Goal: Task Accomplishment & Management: Manage account settings

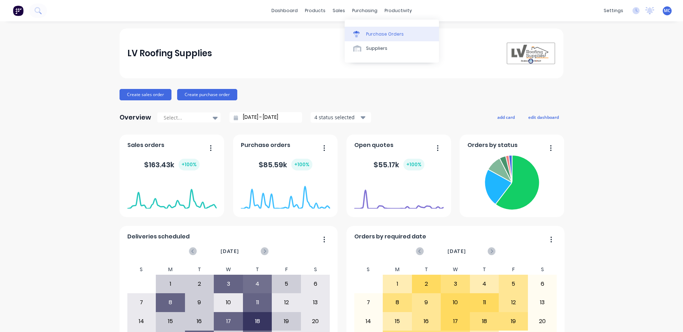
click at [378, 33] on div "Purchase Orders" at bounding box center [385, 34] width 38 height 6
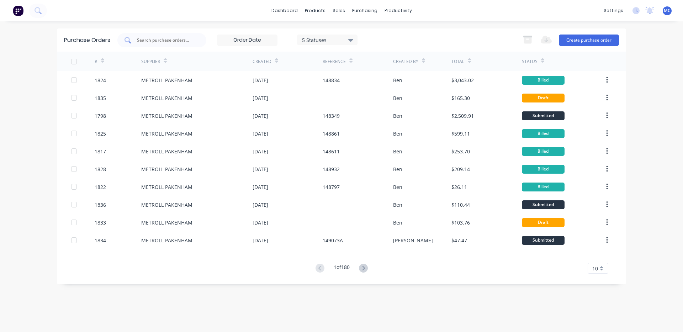
click at [175, 41] on input "text" at bounding box center [165, 40] width 59 height 7
type input "1836"
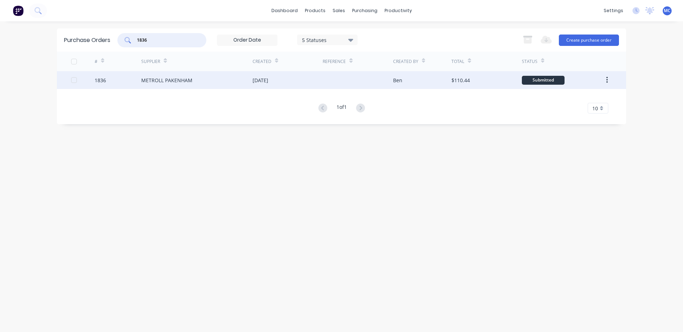
click at [290, 86] on div "[DATE]" at bounding box center [288, 80] width 70 height 18
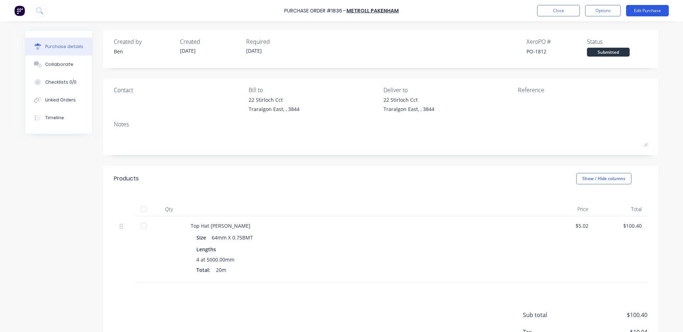
click at [660, 9] on button "Edit Purchase" at bounding box center [647, 10] width 43 height 11
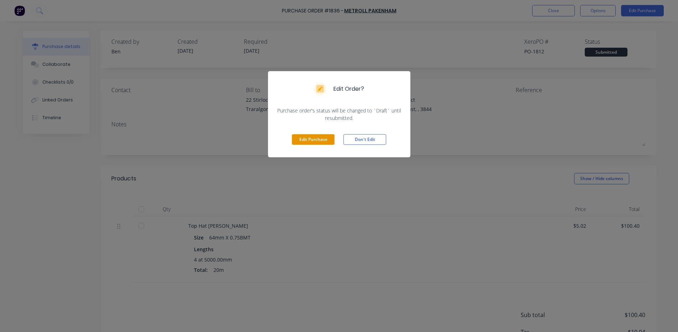
click at [310, 141] on button "Edit Purchase" at bounding box center [313, 139] width 43 height 11
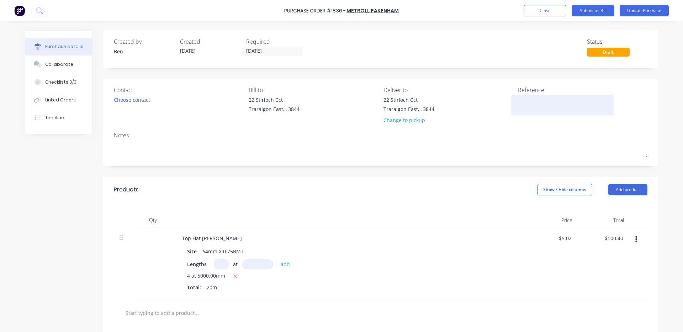
click at [543, 108] on textarea at bounding box center [562, 104] width 89 height 16
type textarea "149142"
type textarea "x"
type textarea "149142"
click at [622, 237] on input "100.40" at bounding box center [614, 238] width 22 height 10
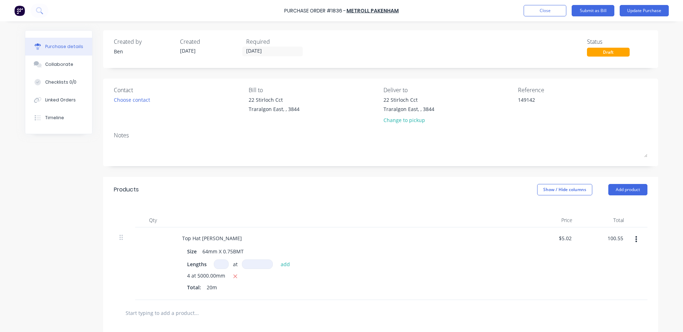
type input "100.55"
type textarea "x"
type input "$5.0275"
type input "$100.55"
click at [591, 268] on div "$100.55 100.55" at bounding box center [604, 263] width 52 height 73
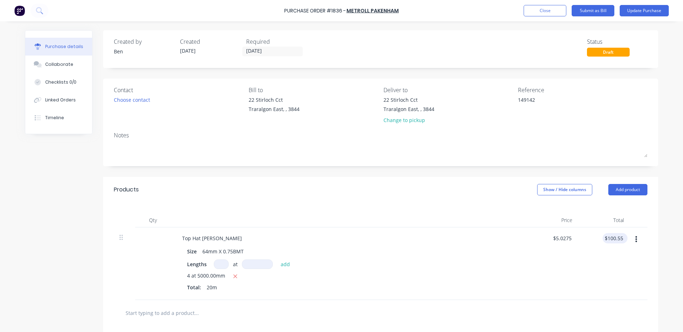
type textarea "x"
click at [621, 239] on input "100.55" at bounding box center [614, 238] width 22 height 10
type input "100.54"
type textarea "x"
type input "$5.027"
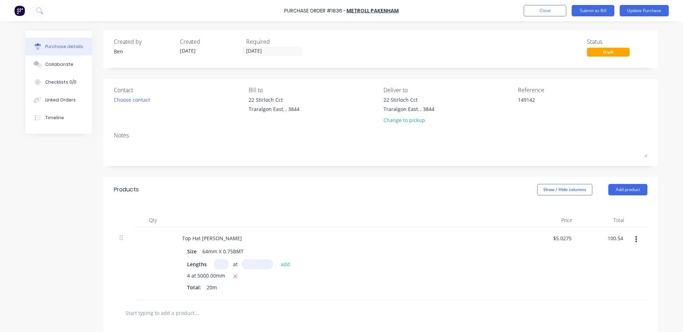
type input "$100.54"
click at [617, 257] on div "$100.54 100.54" at bounding box center [604, 263] width 52 height 73
click at [659, 11] on button "Update Purchase" at bounding box center [644, 10] width 49 height 11
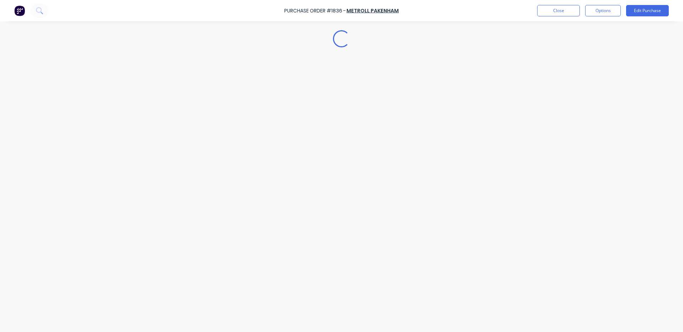
type textarea "x"
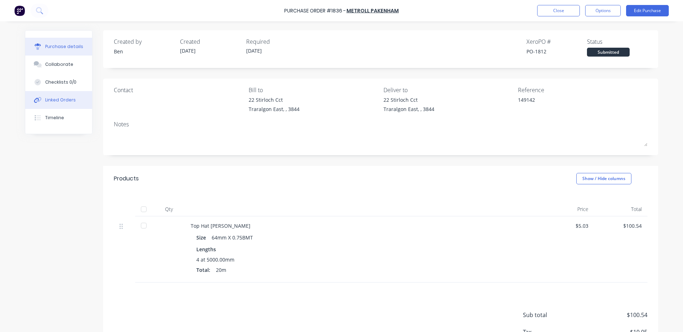
click at [64, 101] on div "Linked Orders" at bounding box center [60, 100] width 31 height 6
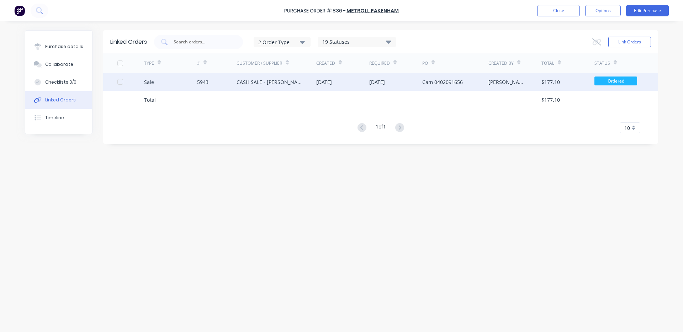
click at [360, 78] on div "[DATE]" at bounding box center [342, 82] width 53 height 18
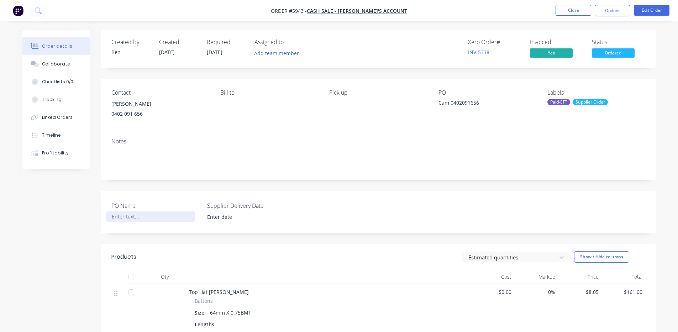
drag, startPoint x: 126, startPoint y: 218, endPoint x: 128, endPoint y: 210, distance: 7.8
click at [126, 217] on div at bounding box center [150, 216] width 89 height 10
click at [242, 220] on input at bounding box center [246, 217] width 89 height 11
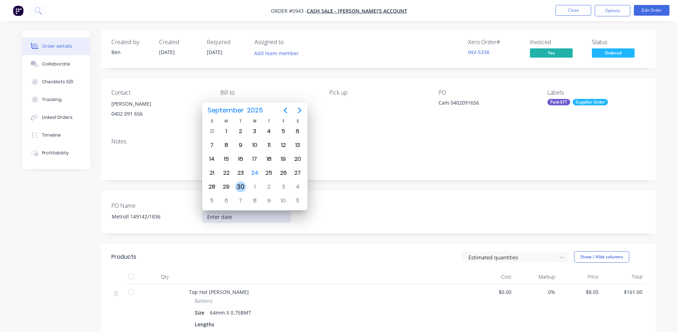
click at [245, 185] on div "30" at bounding box center [240, 186] width 11 height 11
type input "[DATE]"
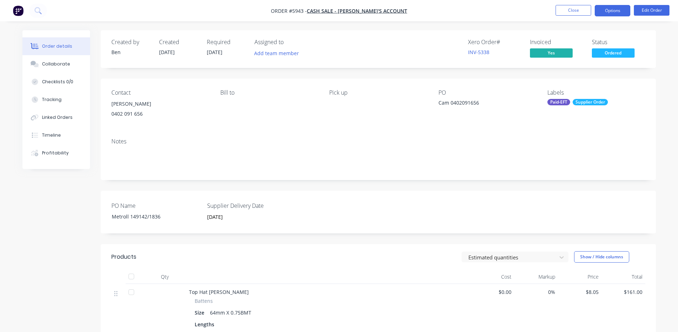
click at [610, 14] on button "Options" at bounding box center [613, 10] width 36 height 11
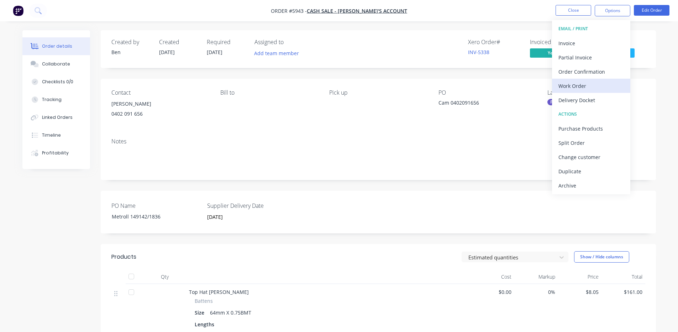
click at [584, 83] on div "Work Order" at bounding box center [590, 86] width 65 height 10
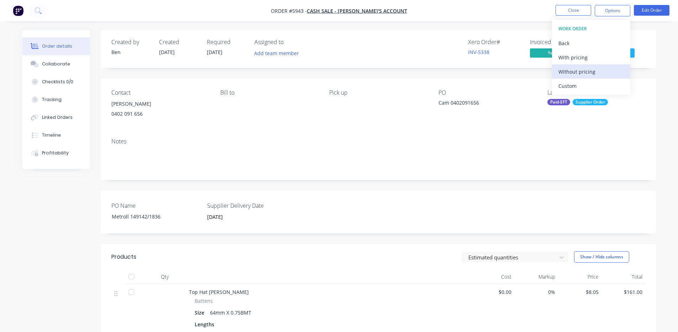
click at [585, 69] on div "Without pricing" at bounding box center [590, 72] width 65 height 10
